Goal: Transaction & Acquisition: Obtain resource

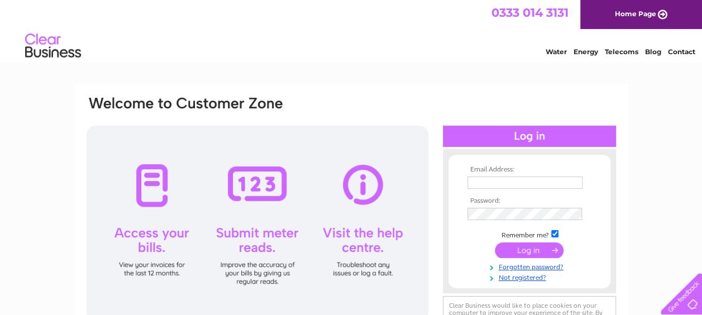
type input "[EMAIL_ADDRESS][DOMAIN_NAME]"
click at [515, 244] on input "submit" at bounding box center [529, 250] width 69 height 16
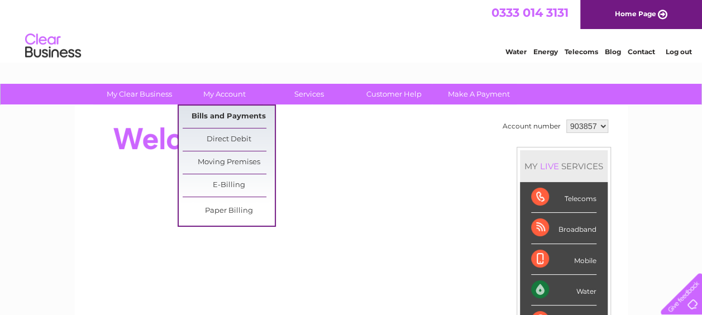
click at [220, 111] on link "Bills and Payments" at bounding box center [229, 116] width 92 height 22
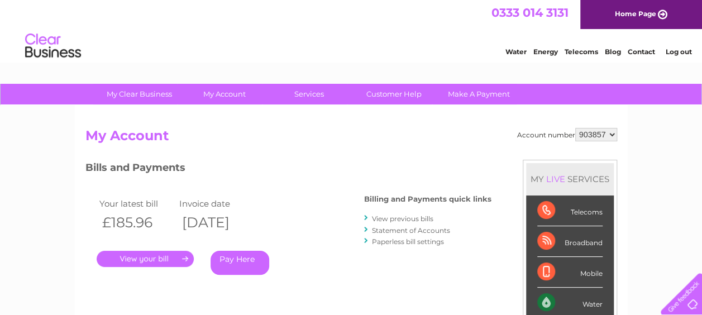
click at [147, 257] on link "." at bounding box center [145, 259] width 97 height 16
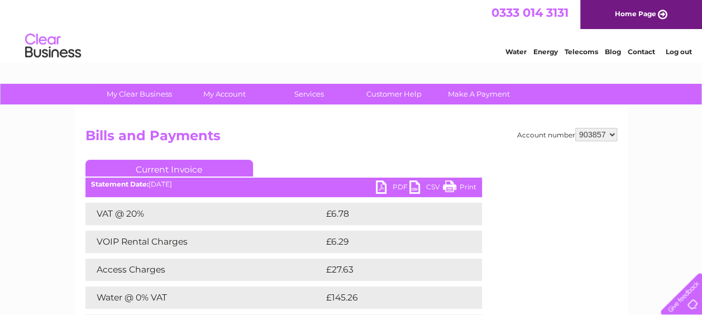
click at [396, 192] on link "PDF" at bounding box center [392, 188] width 33 height 16
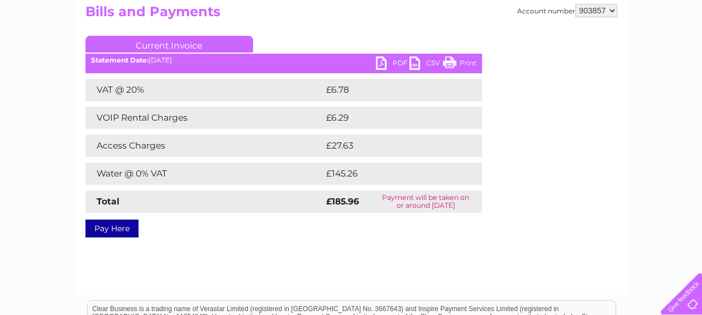
scroll to position [52, 0]
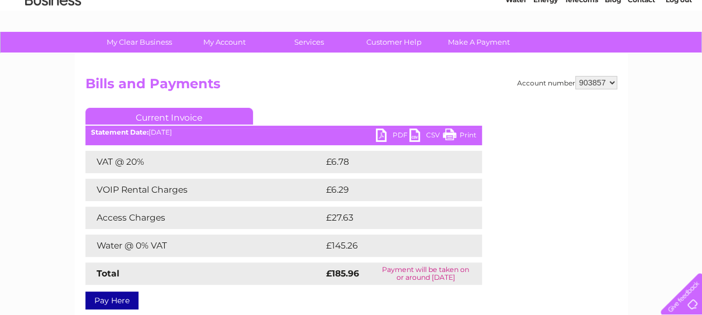
click at [381, 136] on link "PDF" at bounding box center [392, 136] width 33 height 16
